Goal: Navigation & Orientation: Find specific page/section

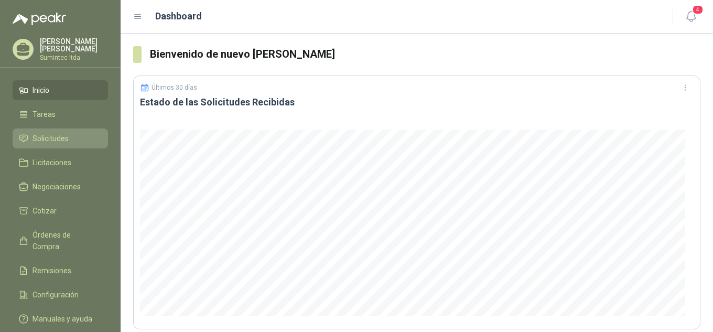
click at [46, 137] on span "Solicitudes" at bounding box center [51, 139] width 36 height 12
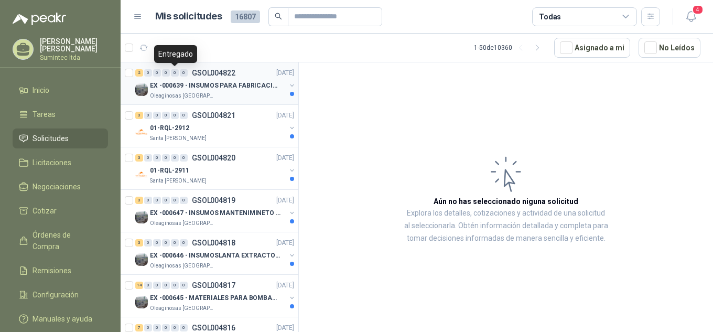
click at [174, 84] on p "EX -000639 - INSUMOS PARA FABRICACION DE MALLA TAM" at bounding box center [215, 86] width 131 height 10
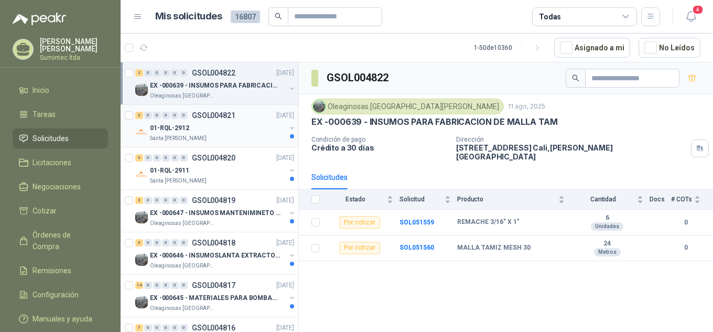
click at [173, 126] on p "01-RQL-2912" at bounding box center [169, 128] width 39 height 10
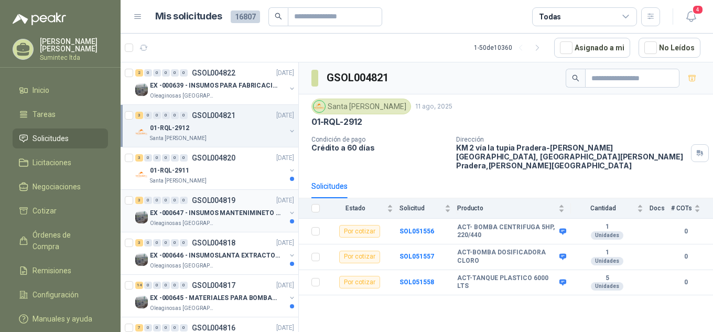
click at [202, 191] on div "3 0 0 0 0 0 GSOL004819 [DATE] EX -000647 - INSUMOS MANTENIMINETO MECANICO Oleag…" at bounding box center [210, 211] width 178 height 42
click at [204, 162] on p "GSOL004820" at bounding box center [214, 157] width 44 height 7
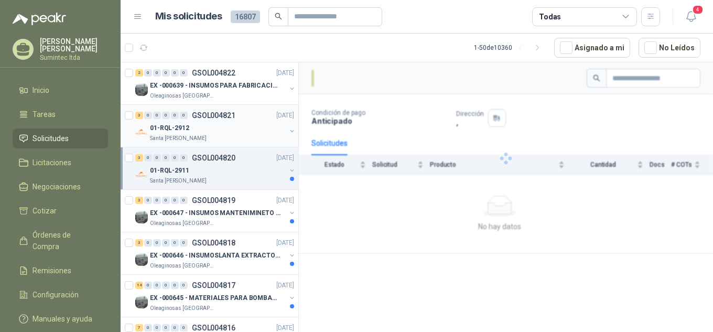
click at [201, 137] on div "Santa [PERSON_NAME]" at bounding box center [218, 138] width 136 height 8
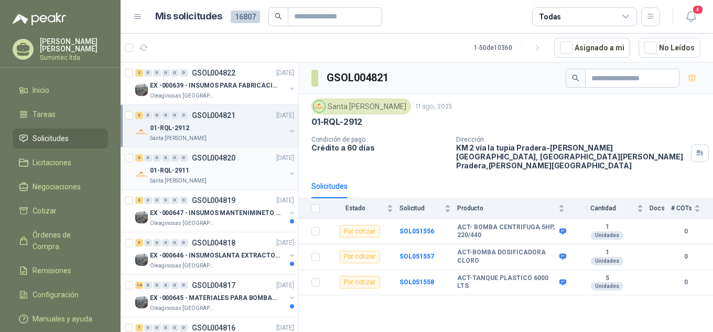
click at [205, 164] on div "3 0 0 0 0 0 GSOL004820 [DATE]" at bounding box center [215, 158] width 161 height 13
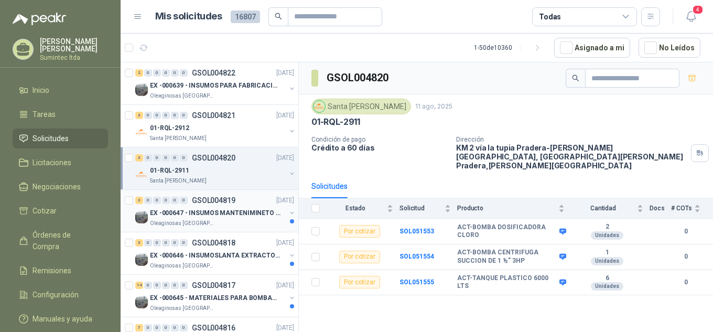
click at [222, 227] on div "Oleaginosas [GEOGRAPHIC_DATA][PERSON_NAME]" at bounding box center [218, 223] width 136 height 8
